Goal: Check status: Check status

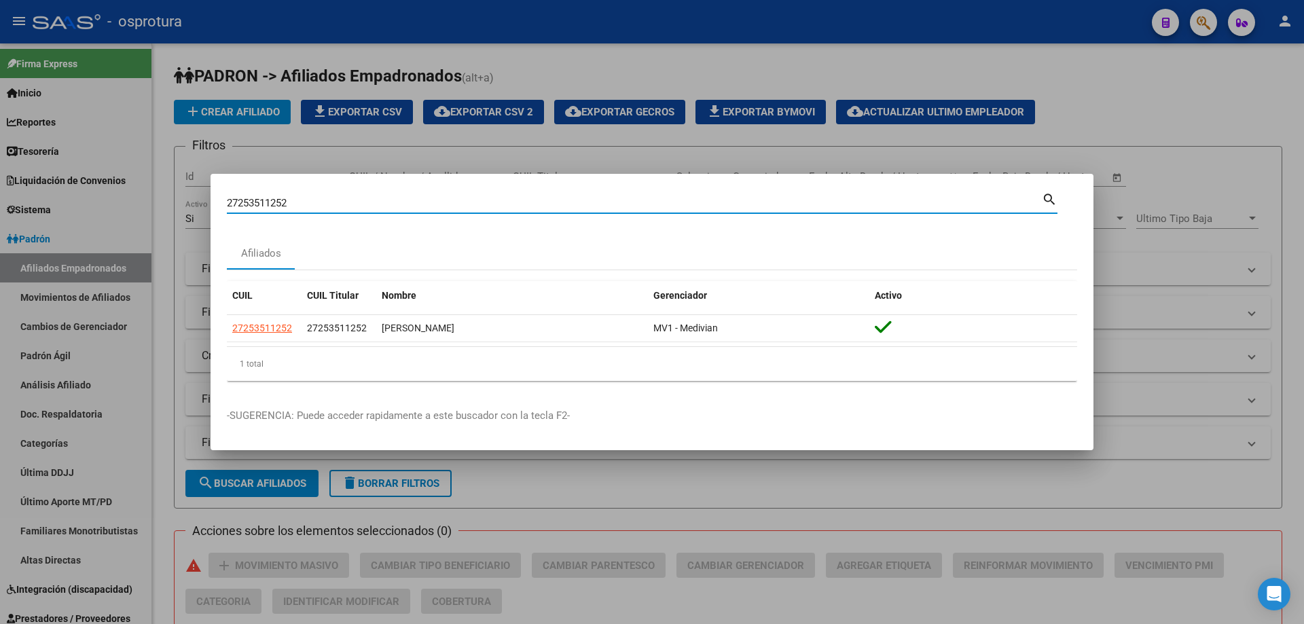
click at [297, 202] on input "27253511252" at bounding box center [634, 203] width 815 height 12
paste input "-27041132-6"
type input "27270411326"
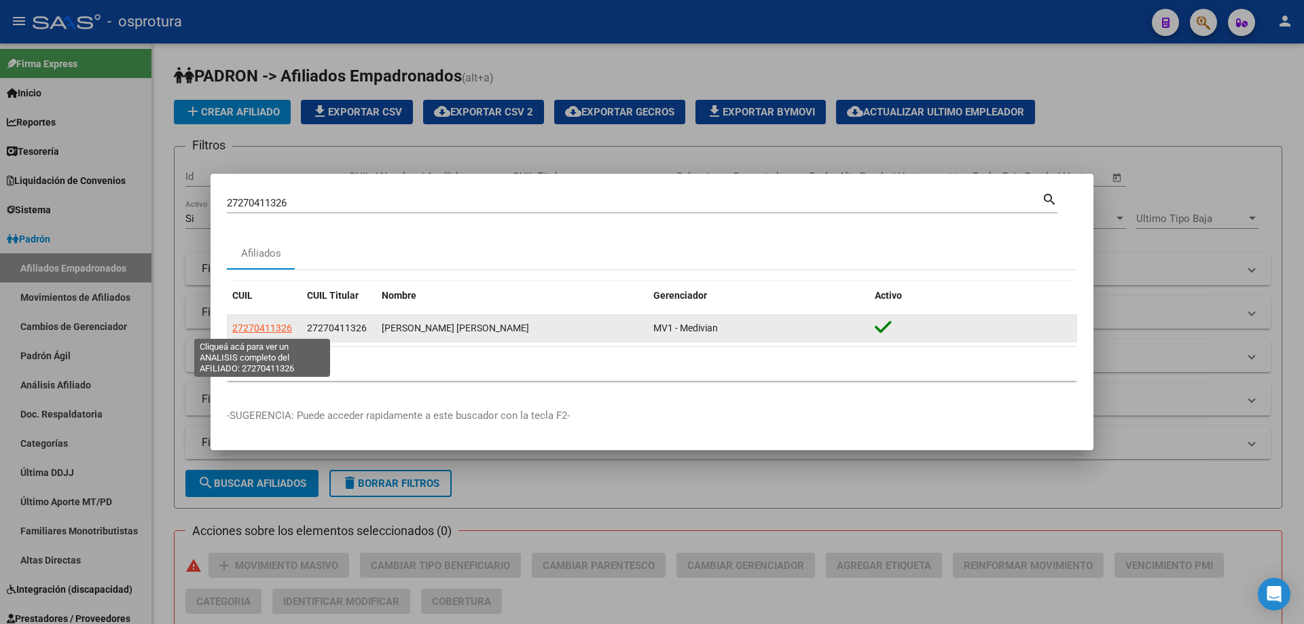
click at [262, 331] on span "27270411326" at bounding box center [262, 328] width 60 height 11
type textarea "27270411326"
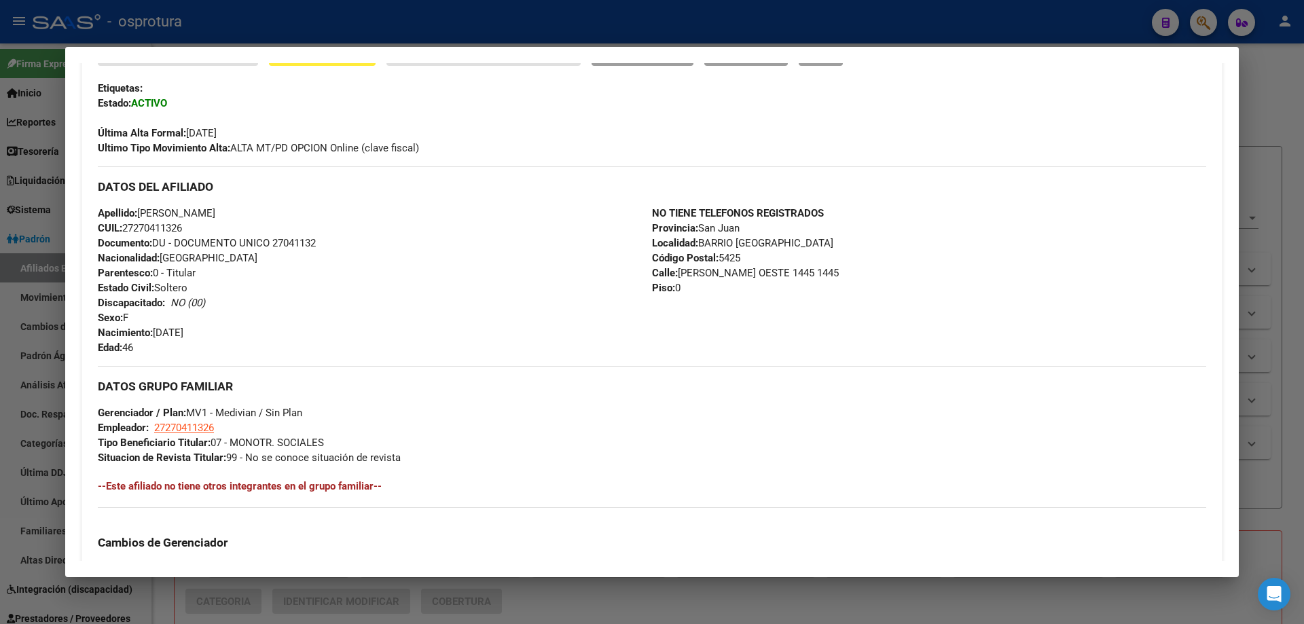
scroll to position [253, 0]
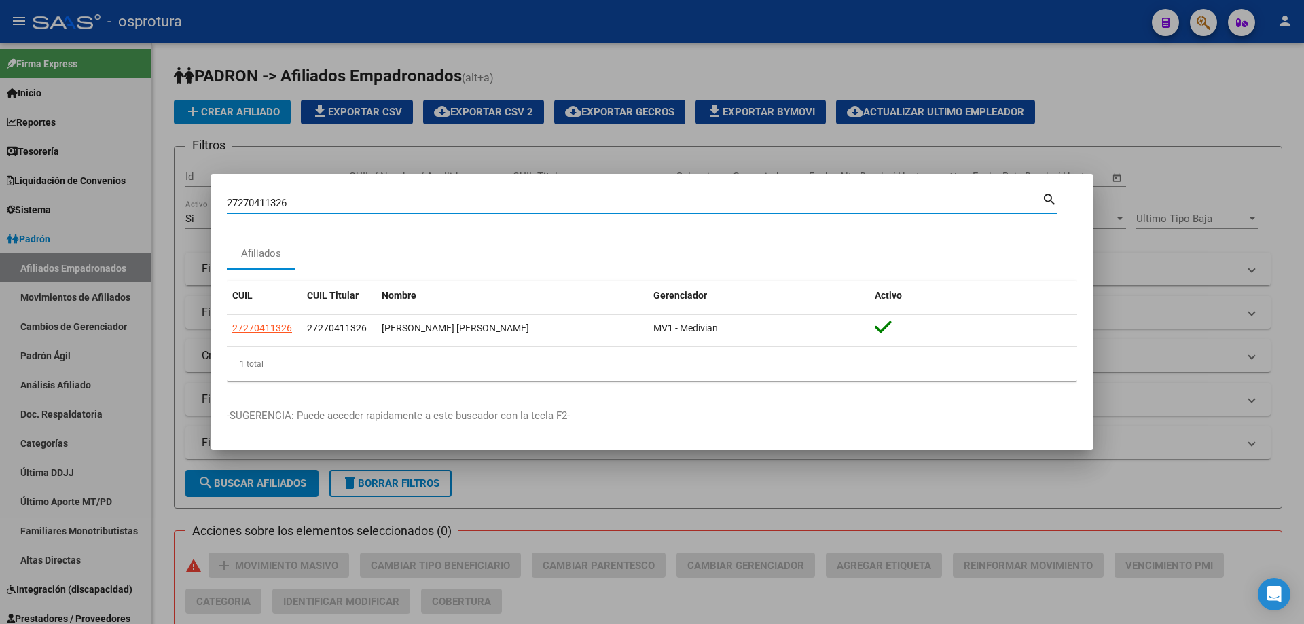
click at [581, 202] on input "27270411326" at bounding box center [634, 203] width 815 height 12
paste input "-27124764-3"
type input "27271247643"
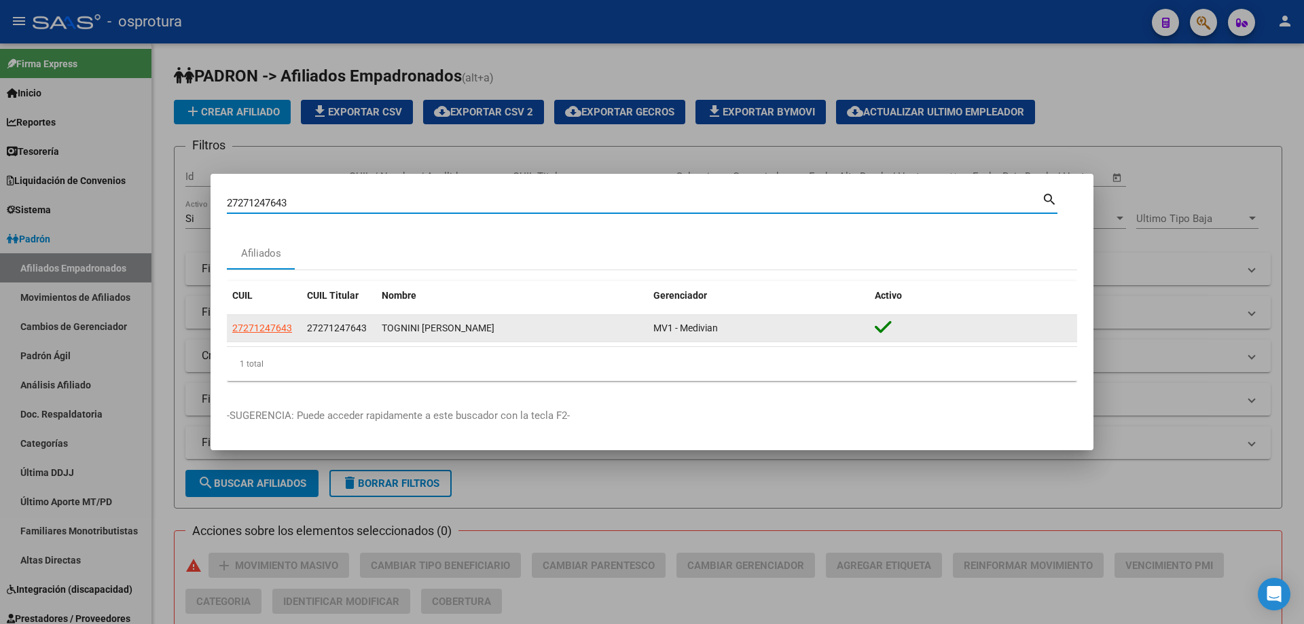
click at [274, 334] on app-link-go-to "27271247643" at bounding box center [262, 329] width 60 height 16
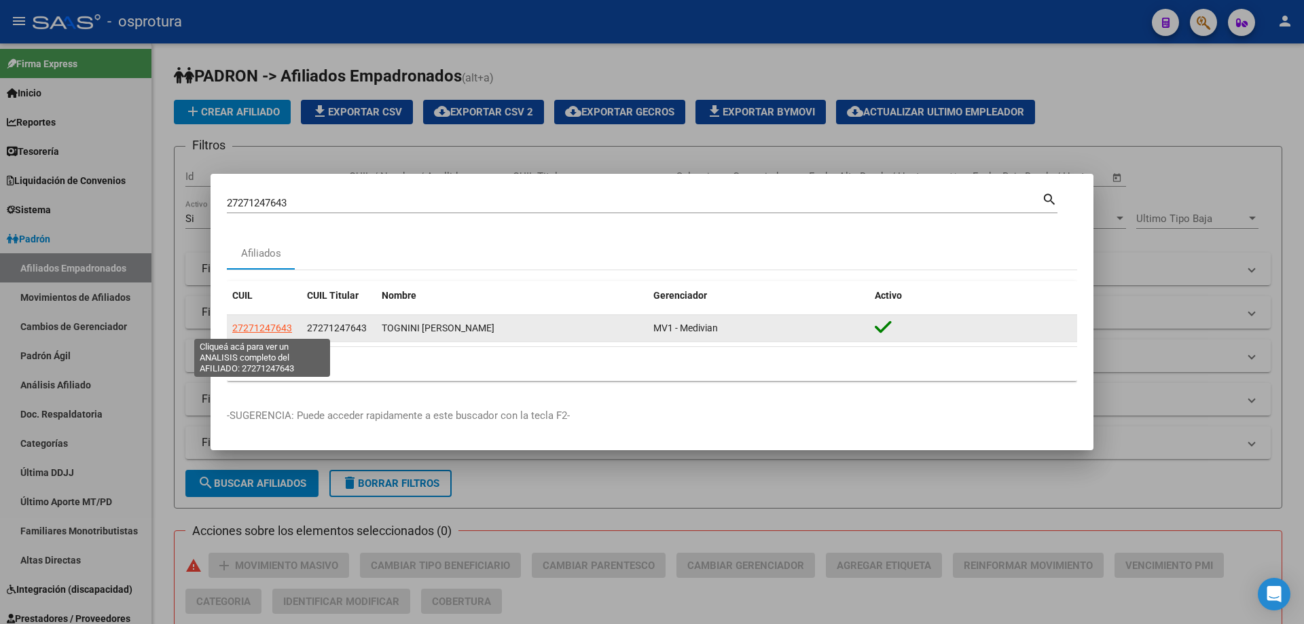
click at [264, 332] on span "27271247643" at bounding box center [262, 328] width 60 height 11
type textarea "27271247643"
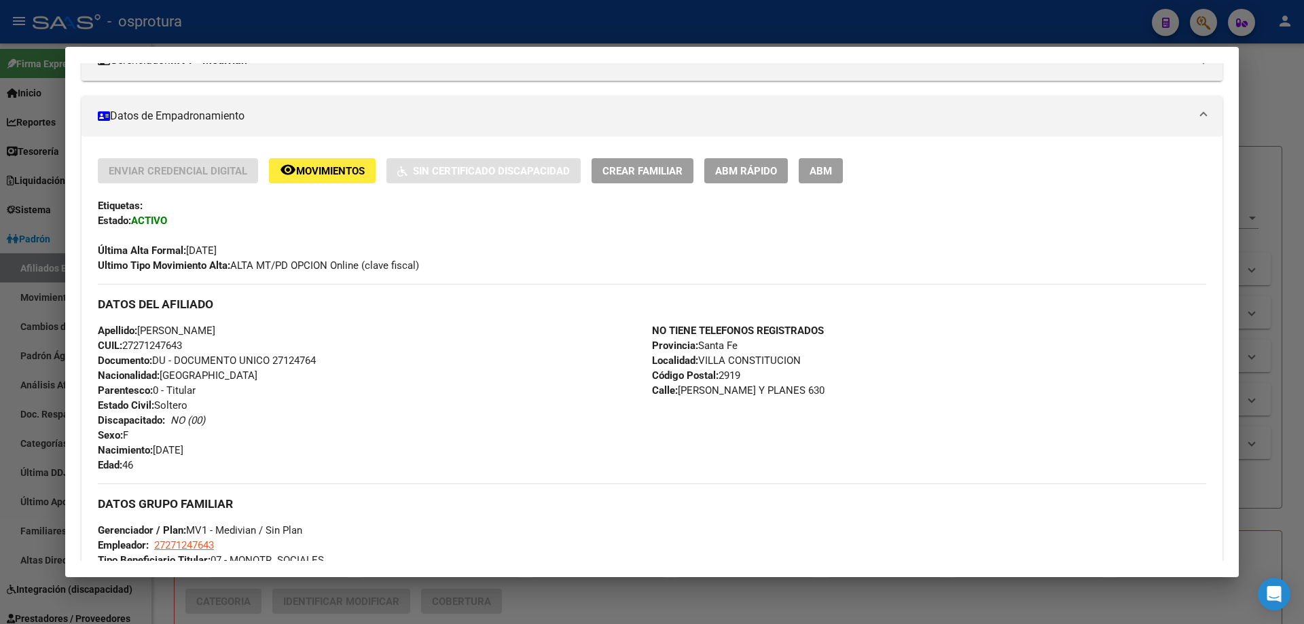
scroll to position [136, 0]
